Goal: Task Accomplishment & Management: Manage account settings

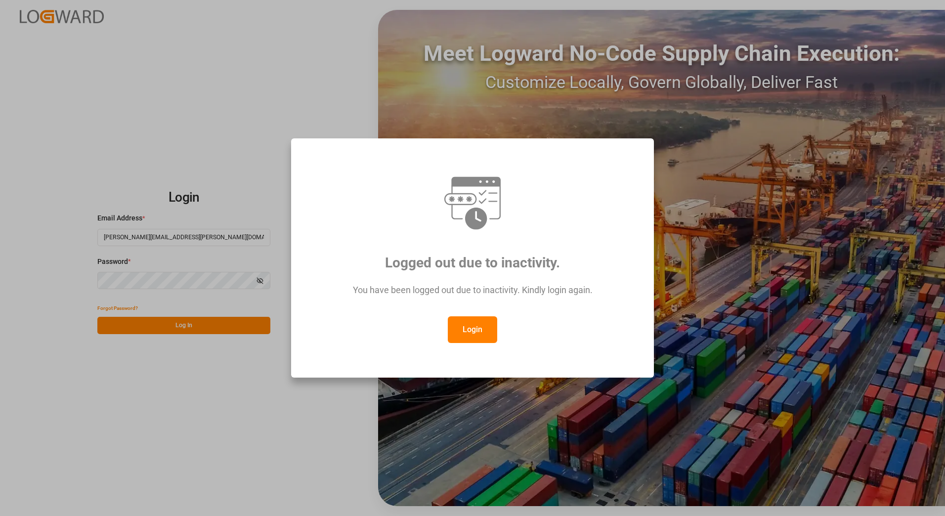
click at [469, 336] on button "Login" at bounding box center [472, 329] width 49 height 27
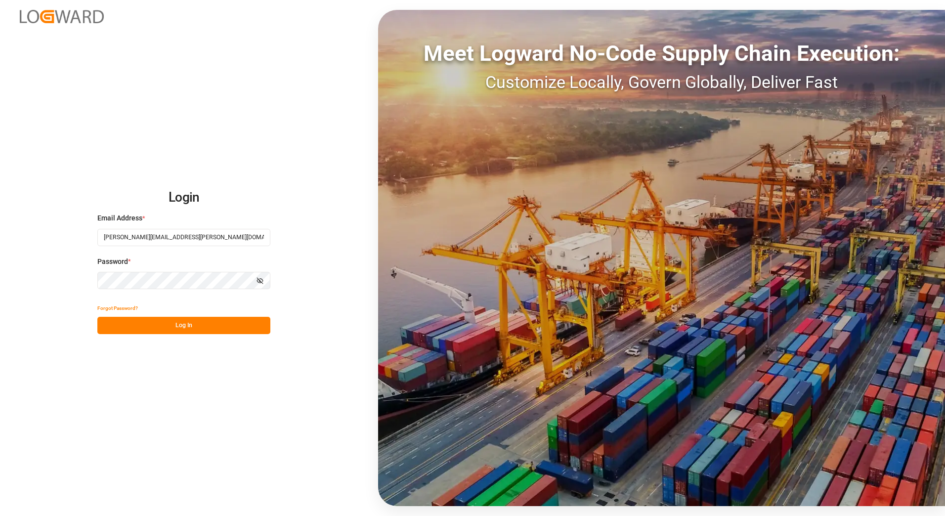
click at [222, 325] on button "Log In" at bounding box center [183, 325] width 173 height 17
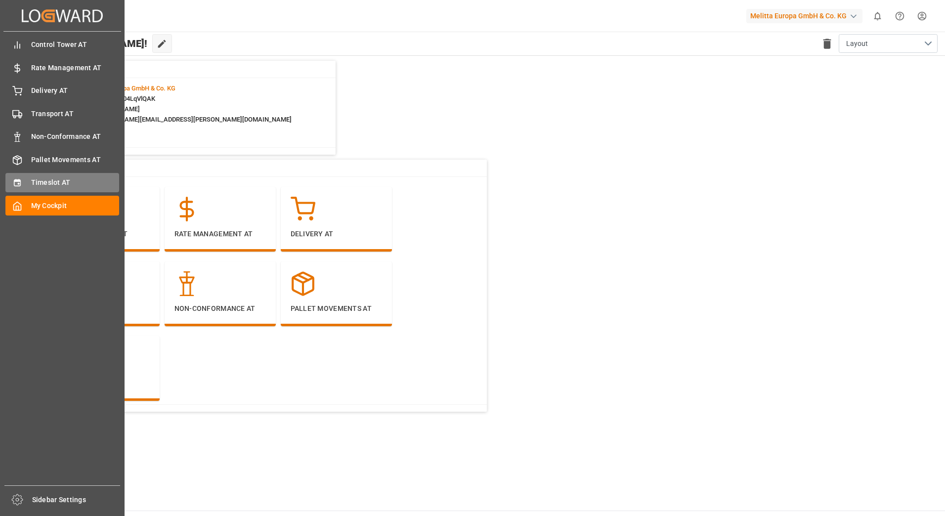
click at [60, 186] on span "Timeslot AT" at bounding box center [75, 183] width 89 height 10
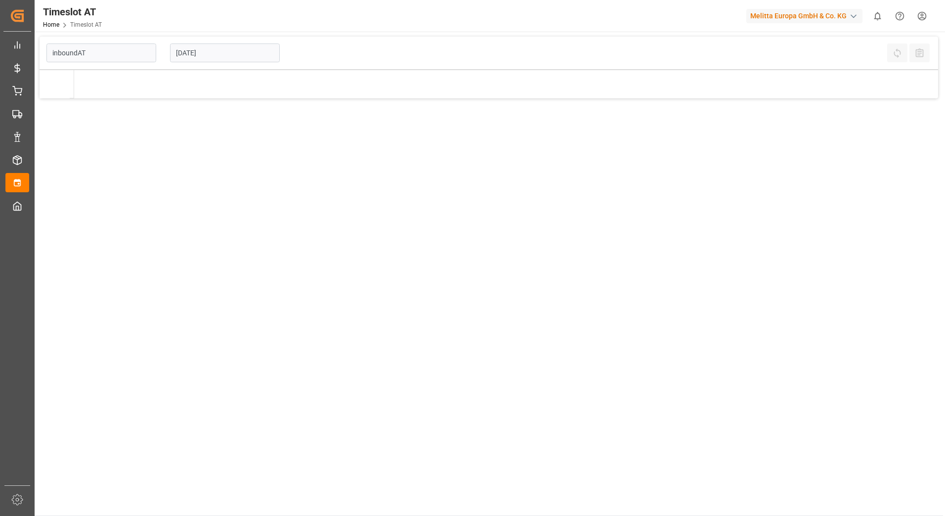
type input "Inbound AT"
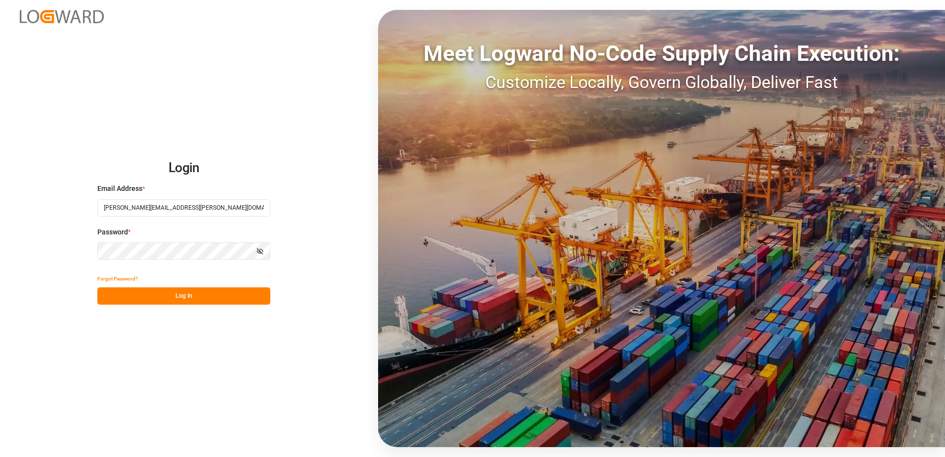
click at [211, 298] on button "Log In" at bounding box center [183, 295] width 173 height 17
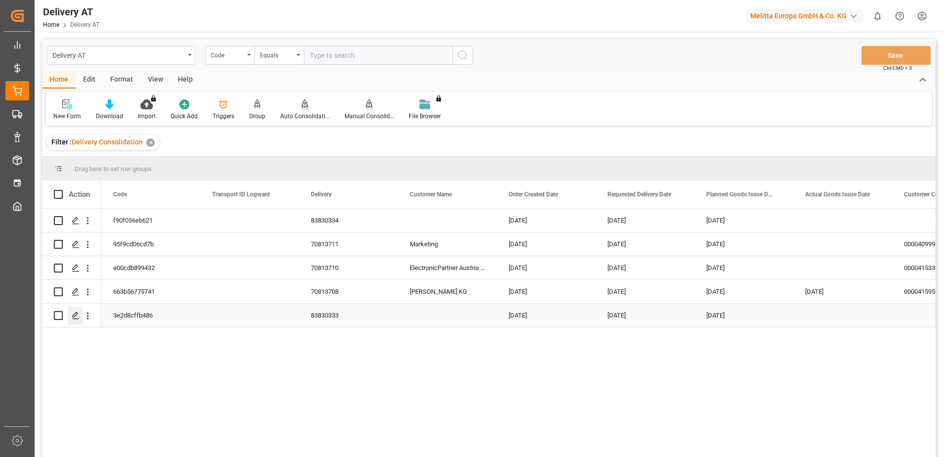
click at [77, 315] on icon "Press SPACE to select this row." at bounding box center [76, 316] width 8 height 8
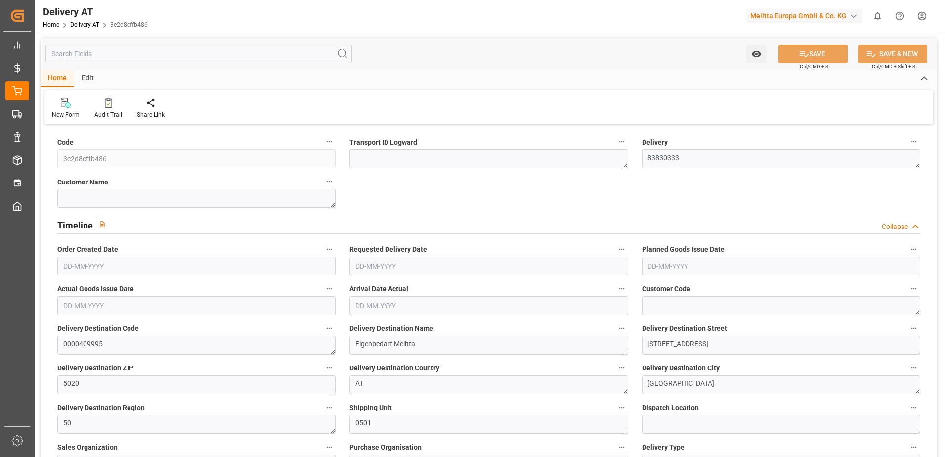
type input "628.739"
type input "798"
type input "4943.69"
type input "4"
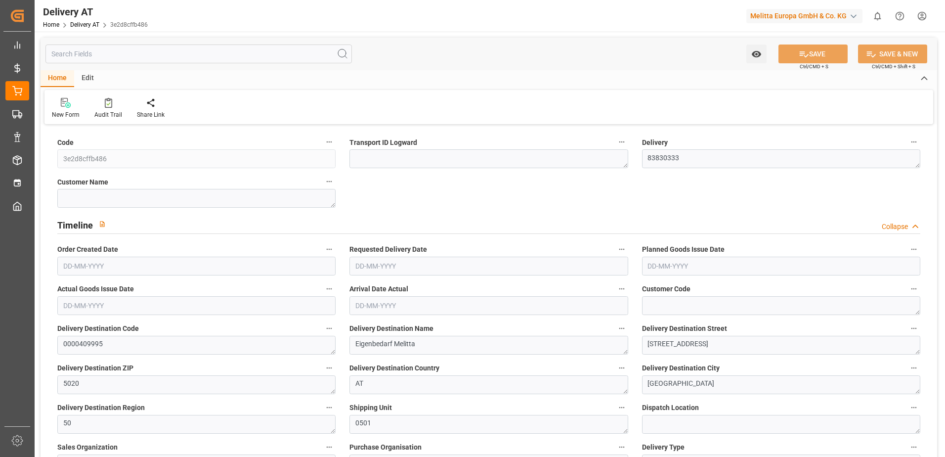
type input "0"
type input "1"
type input "0"
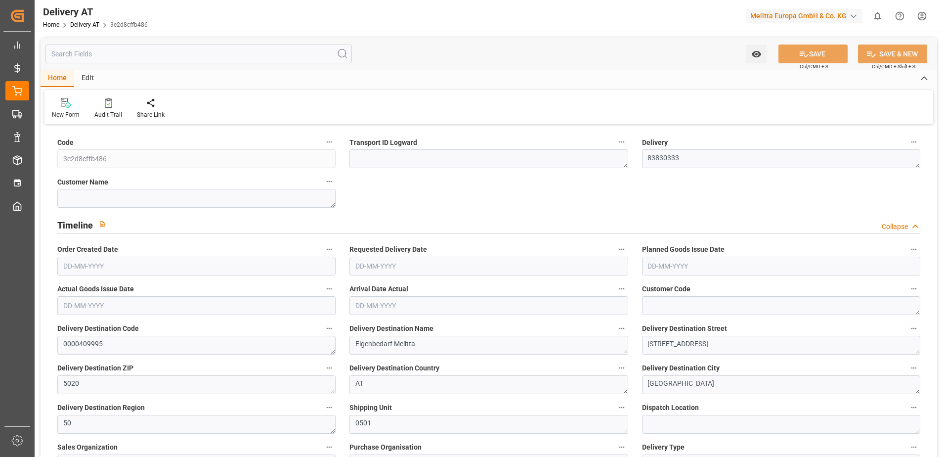
type input "0"
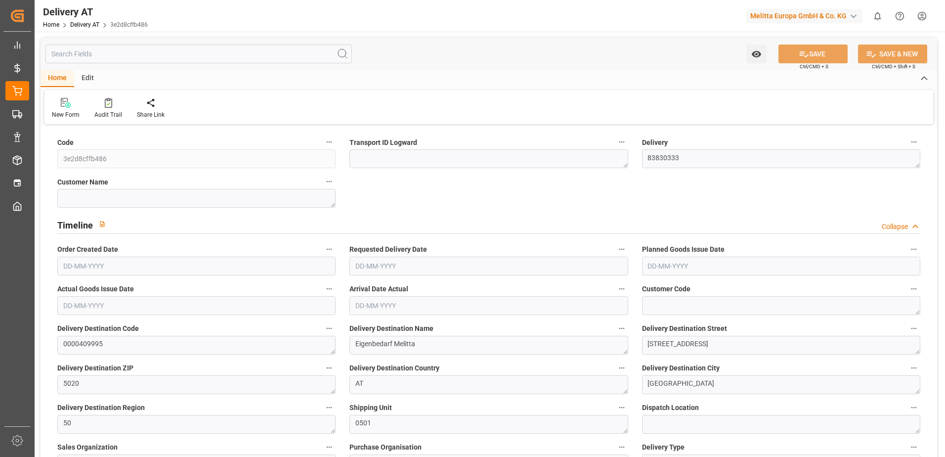
type input "6"
type input "5.1"
type input "9.72"
type input "2.16"
type input "0"
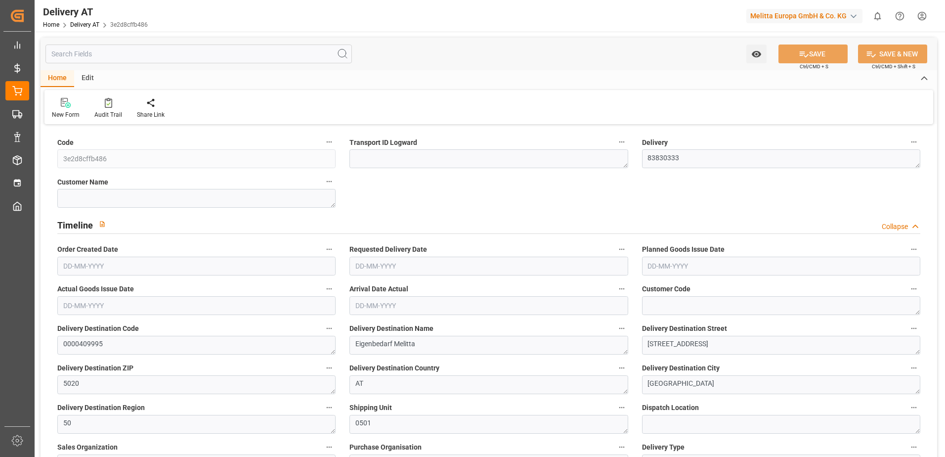
type input "0"
type input "1.5"
type input "0"
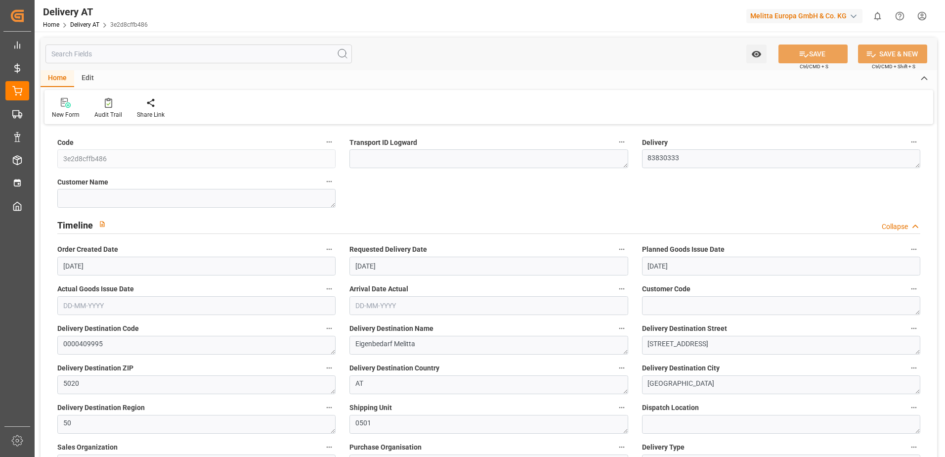
type input "[DATE]"
type input "10-09-2025 06:58"
click at [88, 76] on div "Edit" at bounding box center [87, 78] width 27 height 17
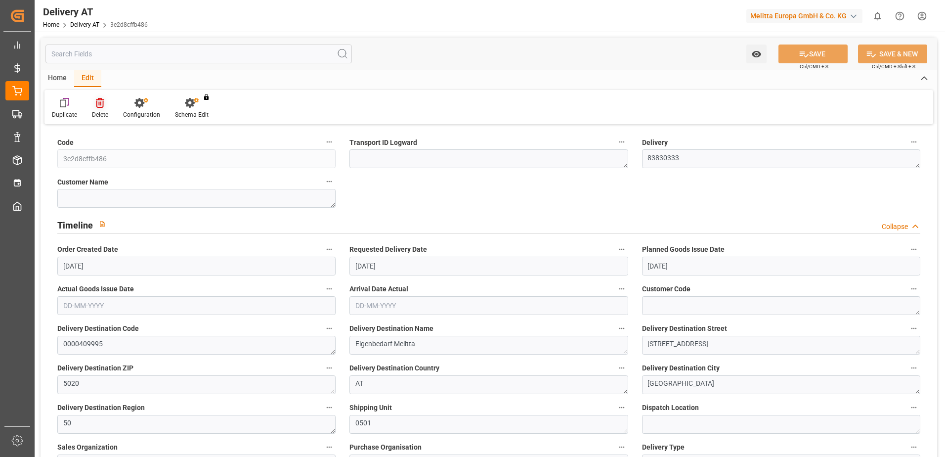
click at [98, 115] on div "Delete" at bounding box center [100, 114] width 16 height 9
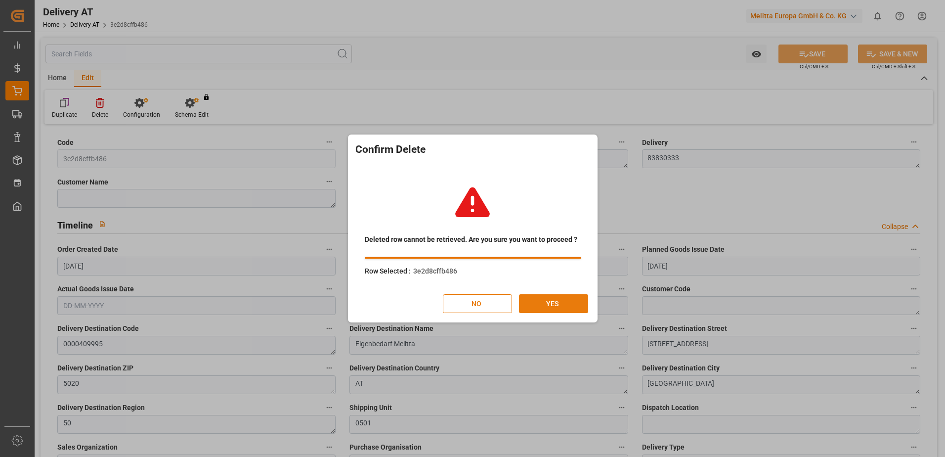
click at [551, 305] on button "YES" at bounding box center [553, 303] width 69 height 19
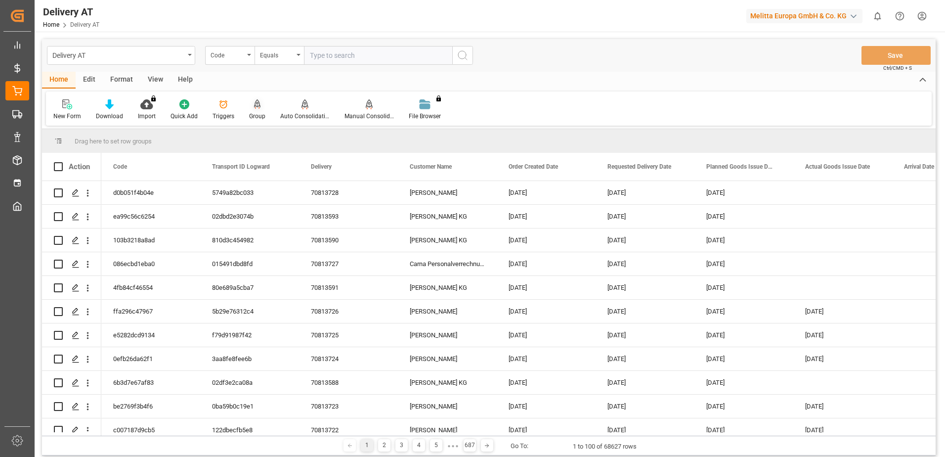
click at [254, 107] on icon at bounding box center [257, 104] width 7 height 10
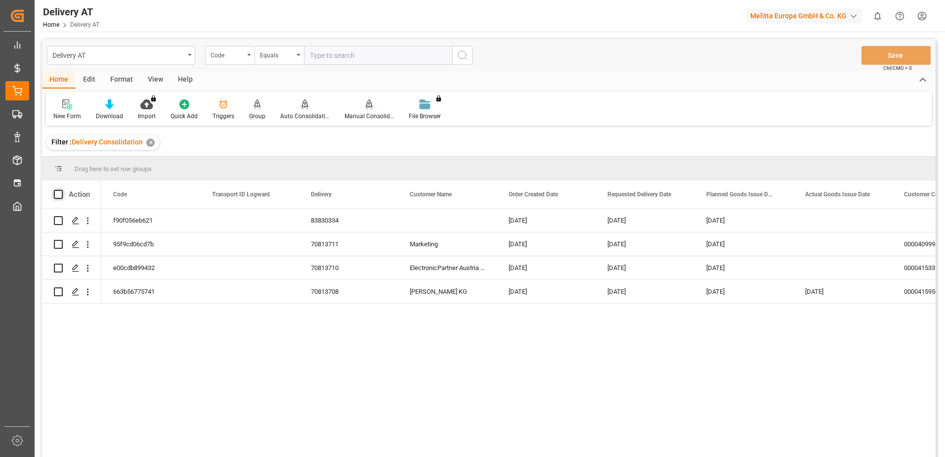
click at [61, 193] on span at bounding box center [58, 194] width 9 height 9
click at [61, 190] on input "checkbox" at bounding box center [61, 190] width 0 height 0
checkbox input "true"
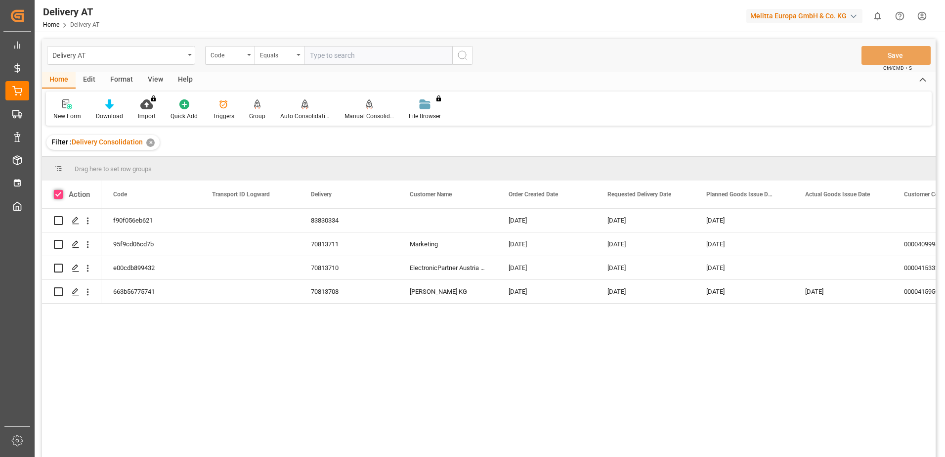
checkbox input "true"
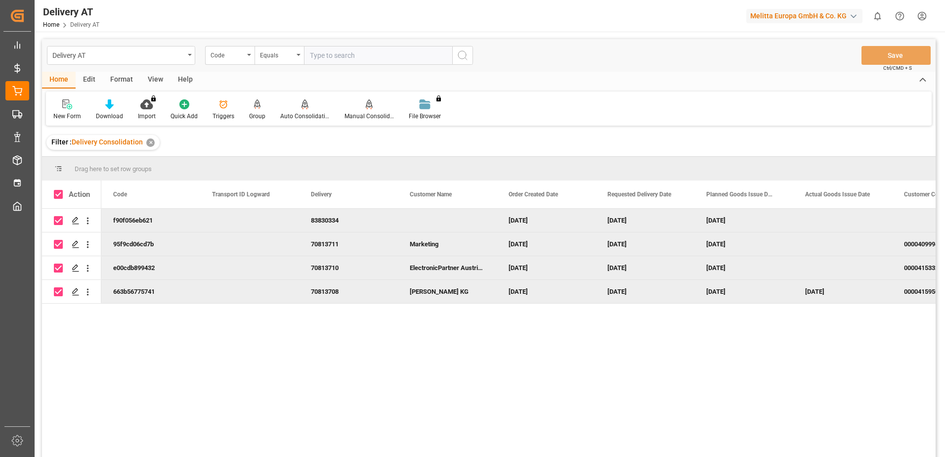
click at [425, 219] on div "Press SPACE to deselect this row." at bounding box center [447, 220] width 99 height 23
click at [476, 221] on div "Press SPACE to deselect this row." at bounding box center [447, 220] width 99 height 23
click at [467, 226] on input "Press SPACE to deselect this row." at bounding box center [447, 226] width 83 height 19
type input "Packservice"
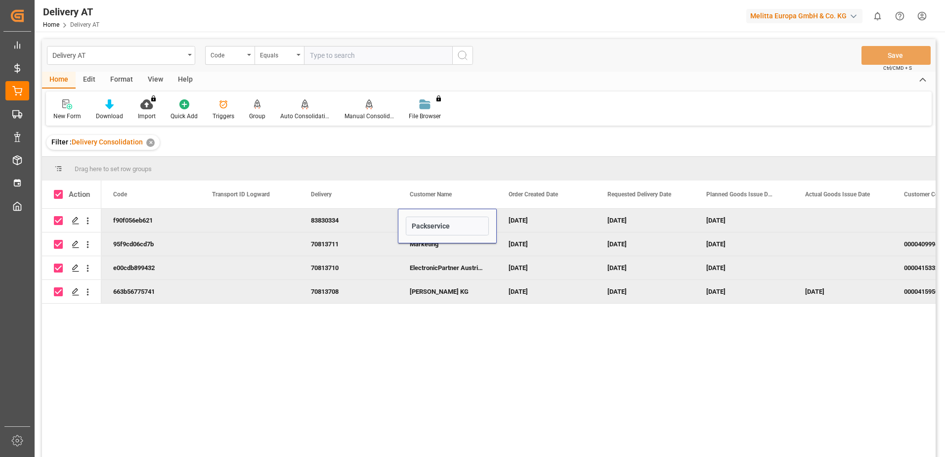
click at [559, 218] on div "[DATE]" at bounding box center [546, 220] width 99 height 23
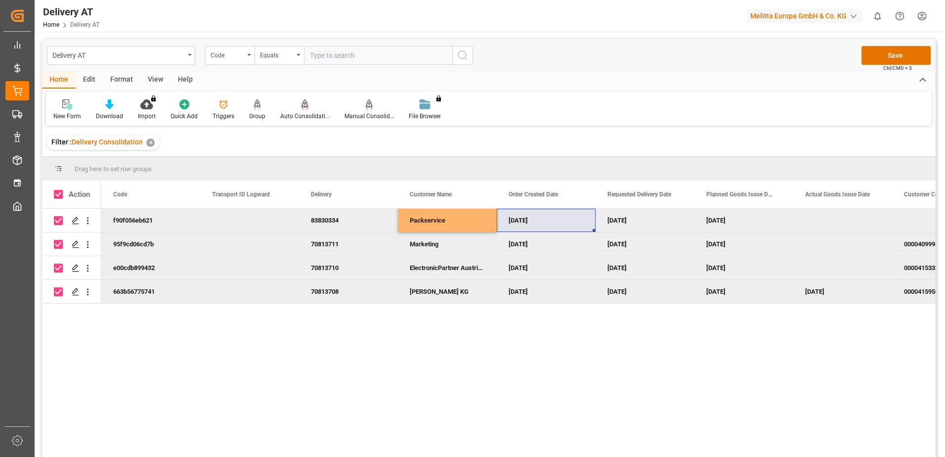
click at [302, 112] on div "Auto Consolidation" at bounding box center [304, 116] width 49 height 9
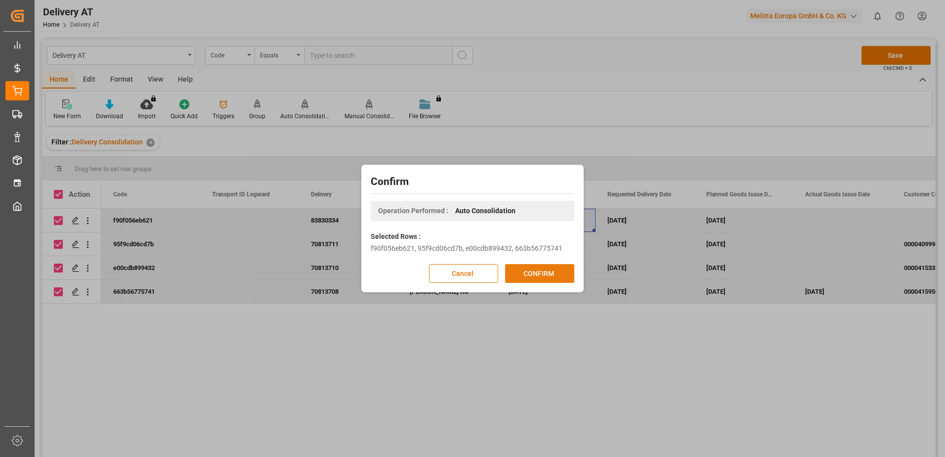
click at [528, 272] on button "CONFIRM" at bounding box center [539, 273] width 69 height 19
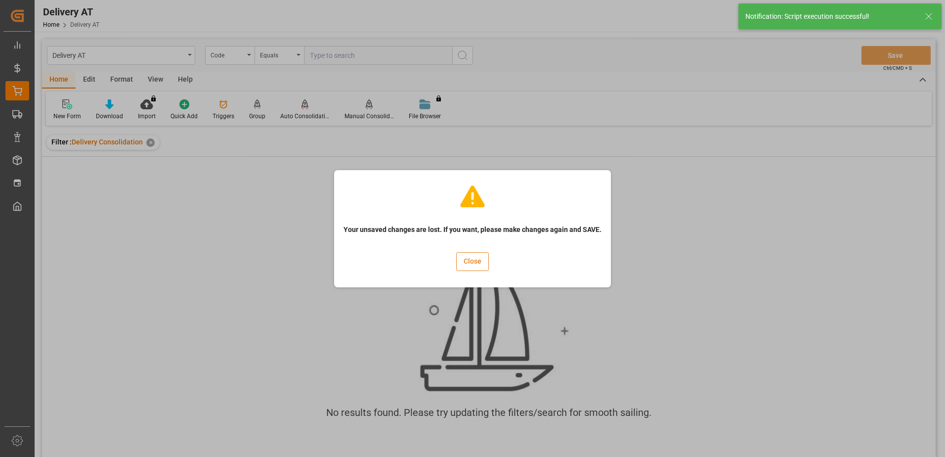
click at [474, 264] on button "Close" at bounding box center [472, 261] width 33 height 19
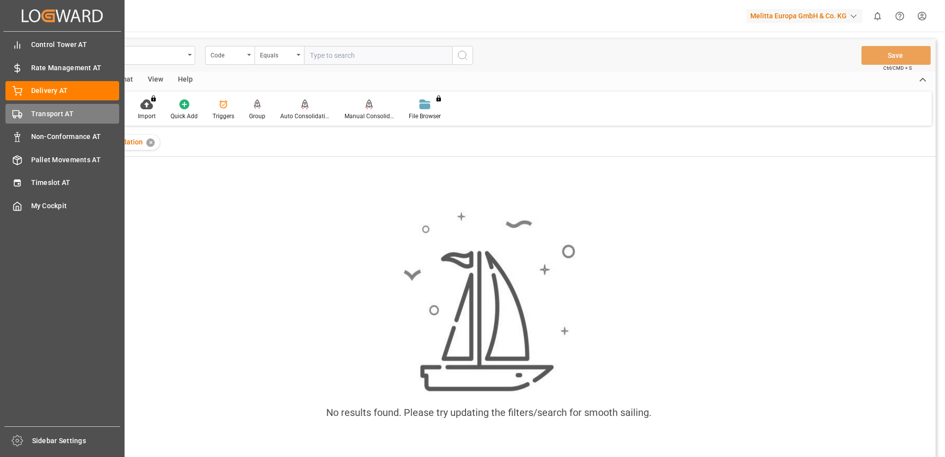
click at [19, 112] on rect at bounding box center [16, 112] width 6 height 5
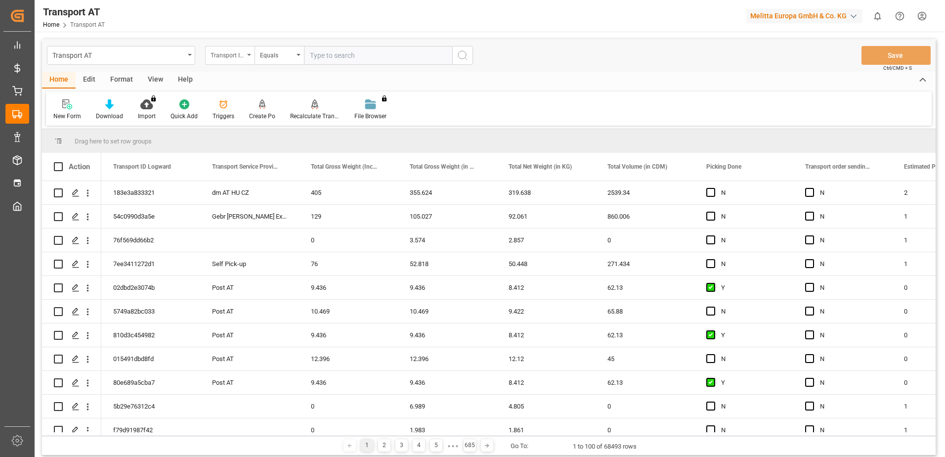
click at [247, 54] on div "Transport ID Logward" at bounding box center [229, 55] width 49 height 19
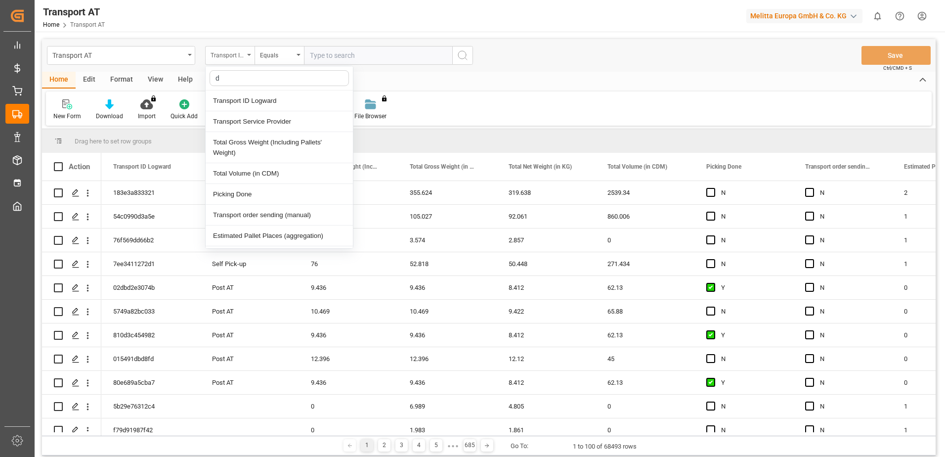
type input "do"
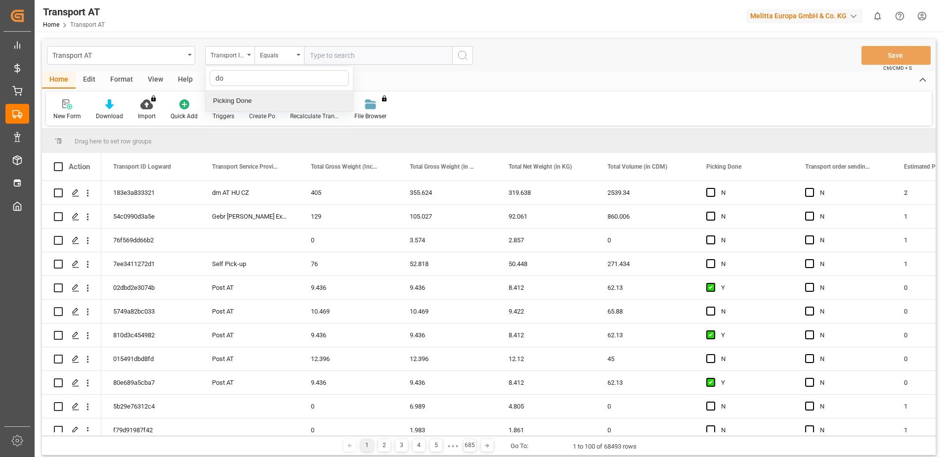
click at [239, 98] on div "Picking Done" at bounding box center [279, 100] width 147 height 21
click at [322, 54] on input "text" at bounding box center [378, 55] width 148 height 19
type input "Y"
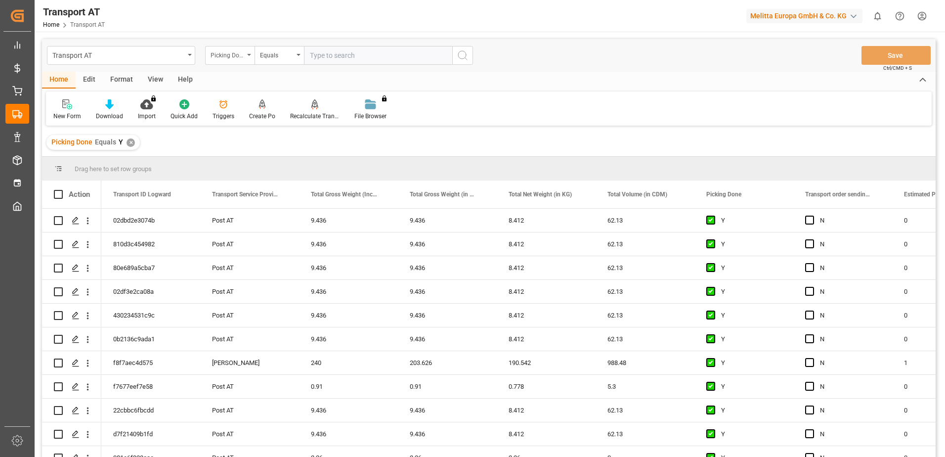
click at [243, 57] on div "Picking Done" at bounding box center [228, 53] width 34 height 11
type input "manu"
click at [271, 102] on div "Transport order sending (manual)" at bounding box center [279, 100] width 147 height 21
click at [358, 59] on input "text" at bounding box center [378, 55] width 148 height 19
type input "N"
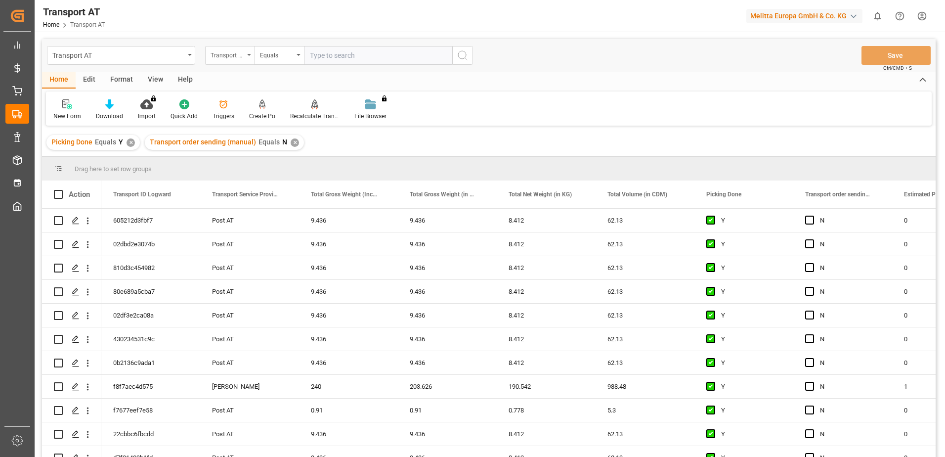
click at [233, 52] on div "Transport order sending (manual)" at bounding box center [228, 53] width 34 height 11
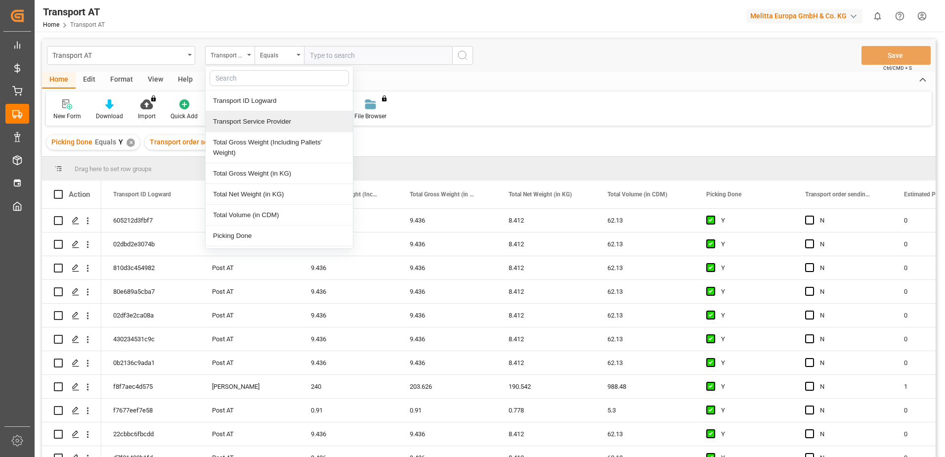
click at [247, 127] on div "Transport Service Provider" at bounding box center [279, 121] width 147 height 21
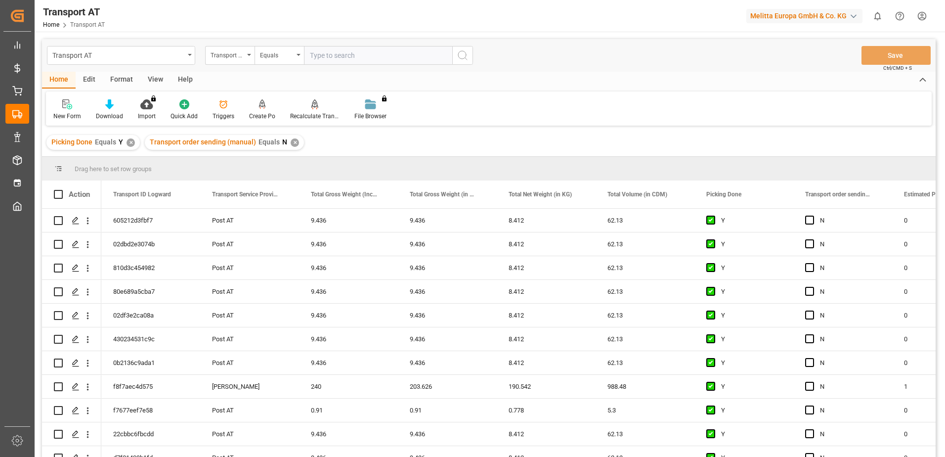
click at [319, 54] on input "text" at bounding box center [378, 55] width 148 height 19
type input "gebr [PERSON_NAME]"
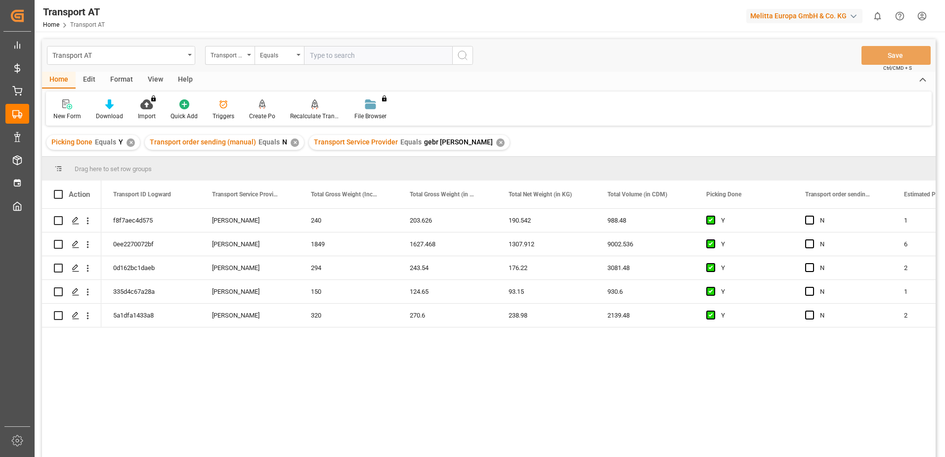
click at [152, 81] on div "View" at bounding box center [155, 80] width 30 height 17
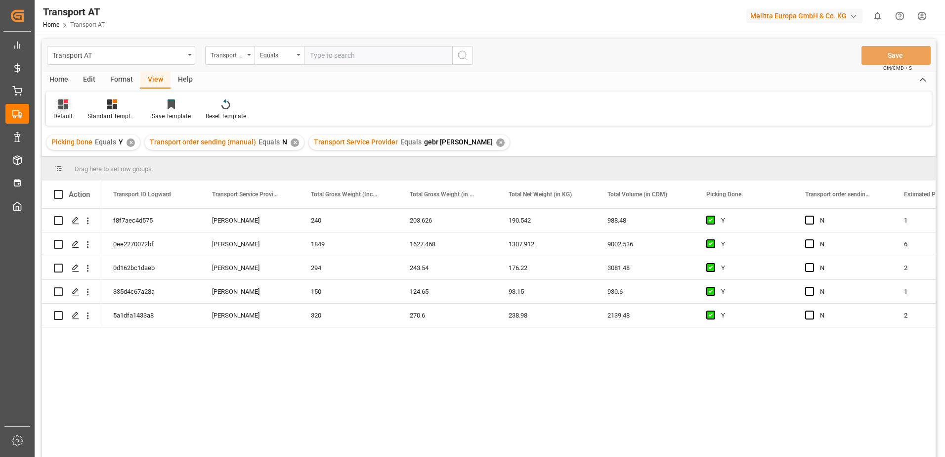
click at [62, 110] on div "Default" at bounding box center [63, 110] width 34 height 22
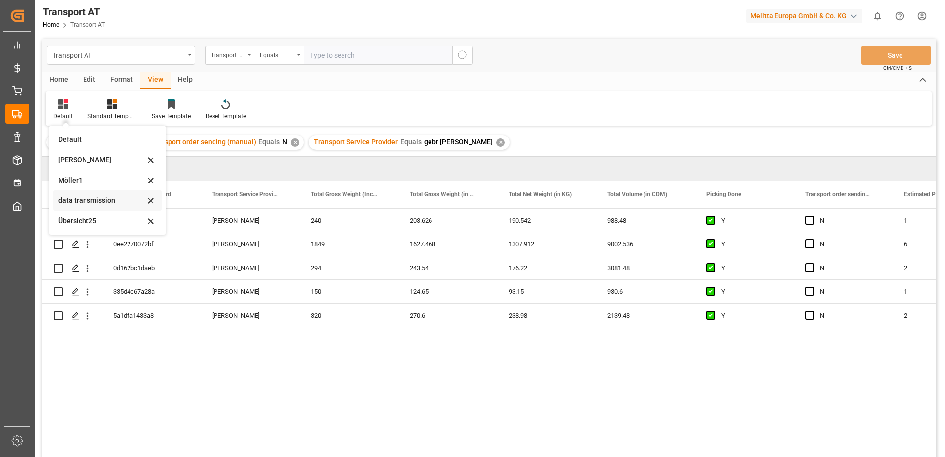
click at [83, 202] on div "data transmission" at bounding box center [101, 200] width 87 height 10
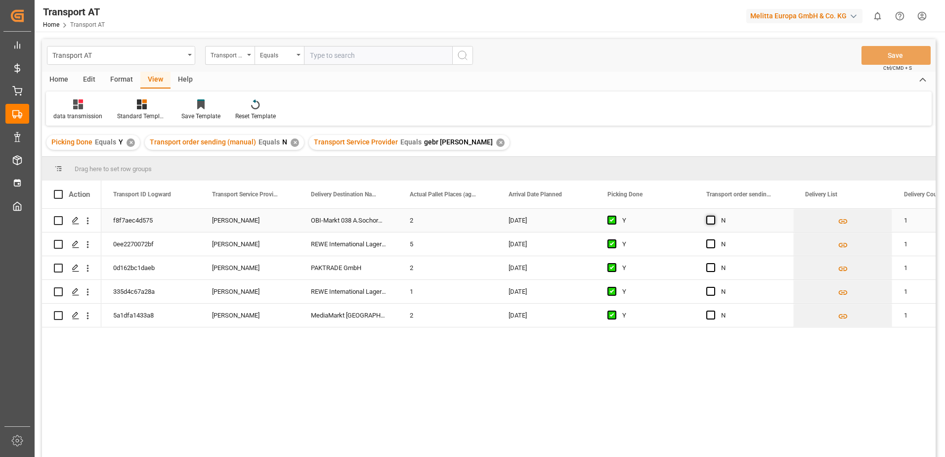
click at [708, 221] on span "Press SPACE to select this row." at bounding box center [711, 220] width 9 height 9
click at [714, 216] on input "Press SPACE to select this row." at bounding box center [714, 216] width 0 height 0
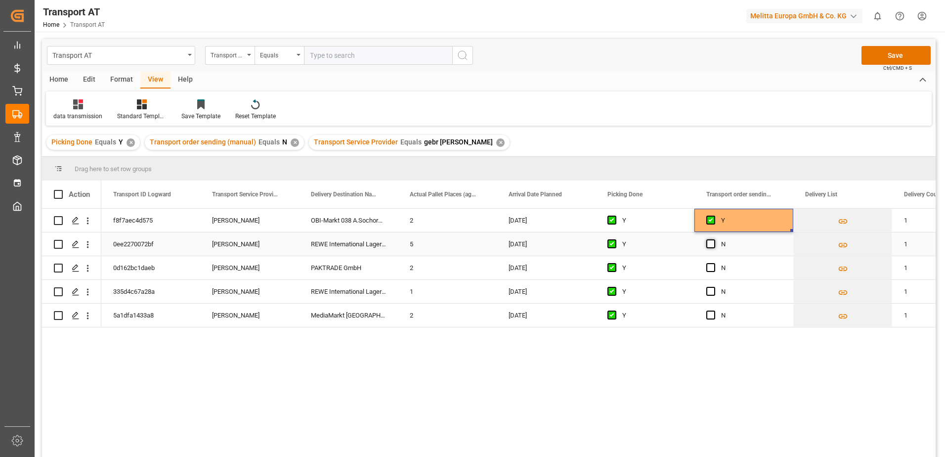
click at [711, 244] on span "Press SPACE to select this row." at bounding box center [711, 243] width 9 height 9
click at [714, 239] on input "Press SPACE to select this row." at bounding box center [714, 239] width 0 height 0
click at [710, 268] on span "Press SPACE to select this row." at bounding box center [711, 267] width 9 height 9
click at [714, 263] on input "Press SPACE to select this row." at bounding box center [714, 263] width 0 height 0
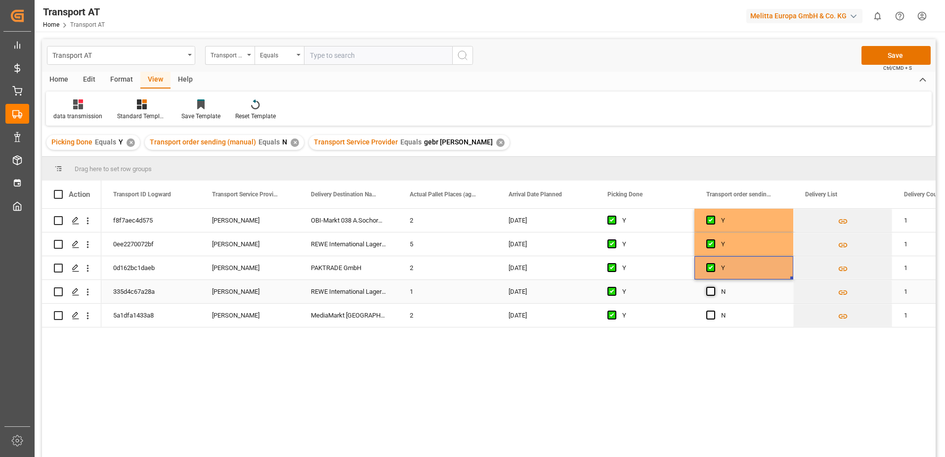
click at [710, 290] on span "Press SPACE to select this row." at bounding box center [711, 291] width 9 height 9
click at [714, 287] on input "Press SPACE to select this row." at bounding box center [714, 287] width 0 height 0
click at [710, 316] on span "Press SPACE to select this row." at bounding box center [711, 315] width 9 height 9
click at [714, 311] on input "Press SPACE to select this row." at bounding box center [714, 311] width 0 height 0
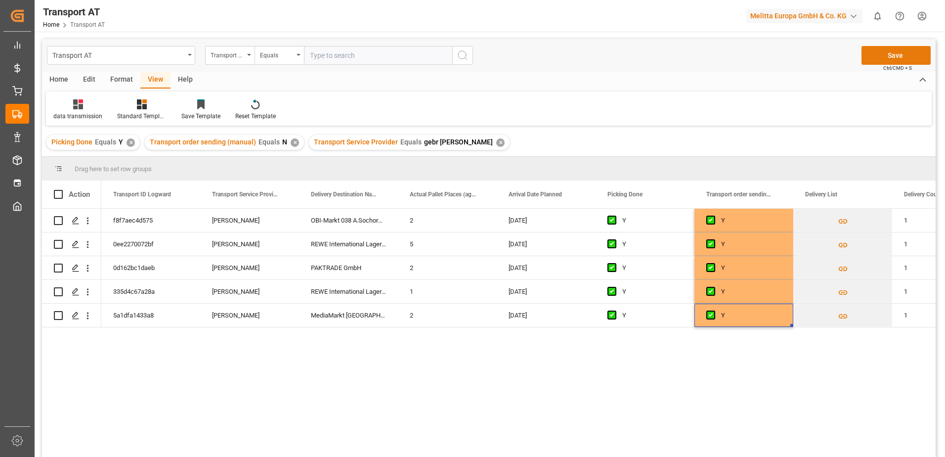
click at [901, 53] on button "Save" at bounding box center [896, 55] width 69 height 19
